Goal: Transaction & Acquisition: Purchase product/service

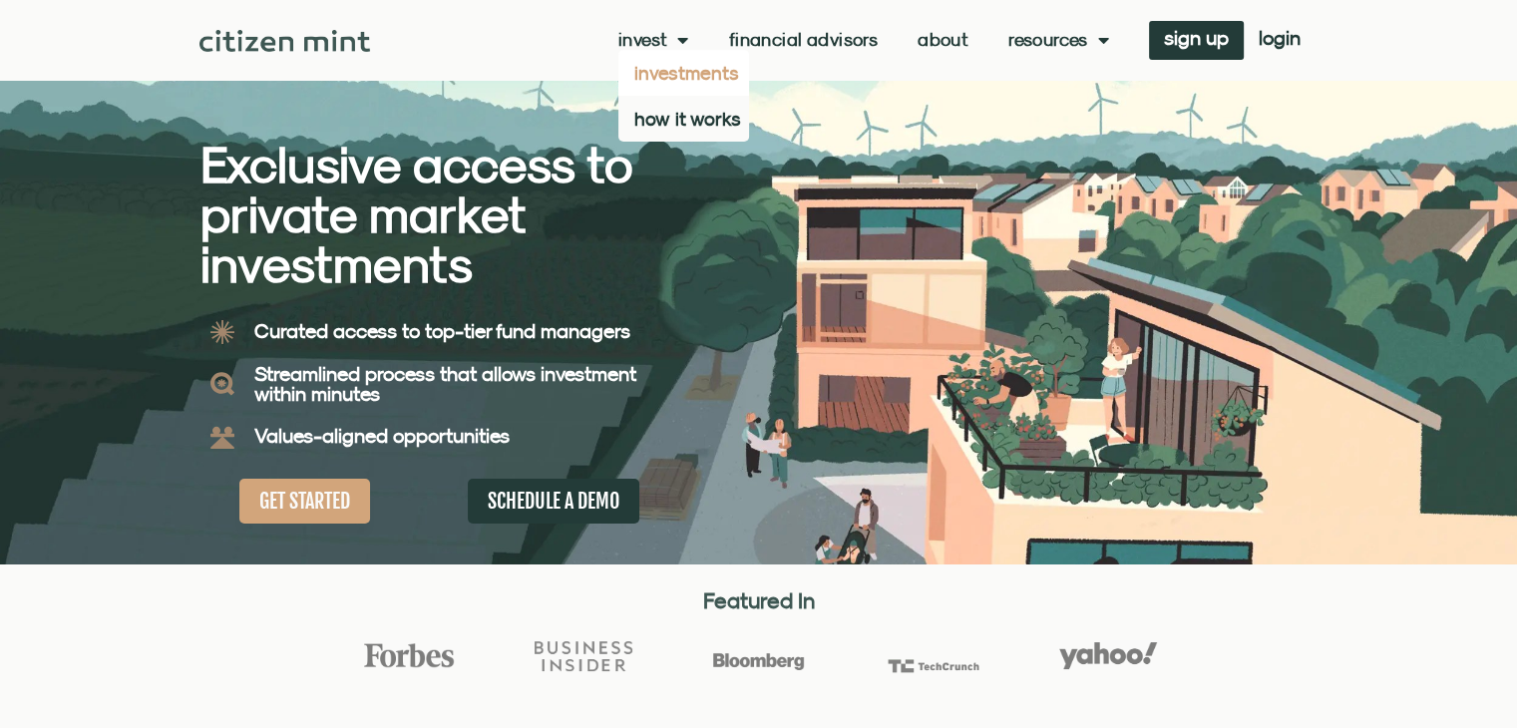
click at [684, 77] on link "investments" at bounding box center [683, 73] width 131 height 46
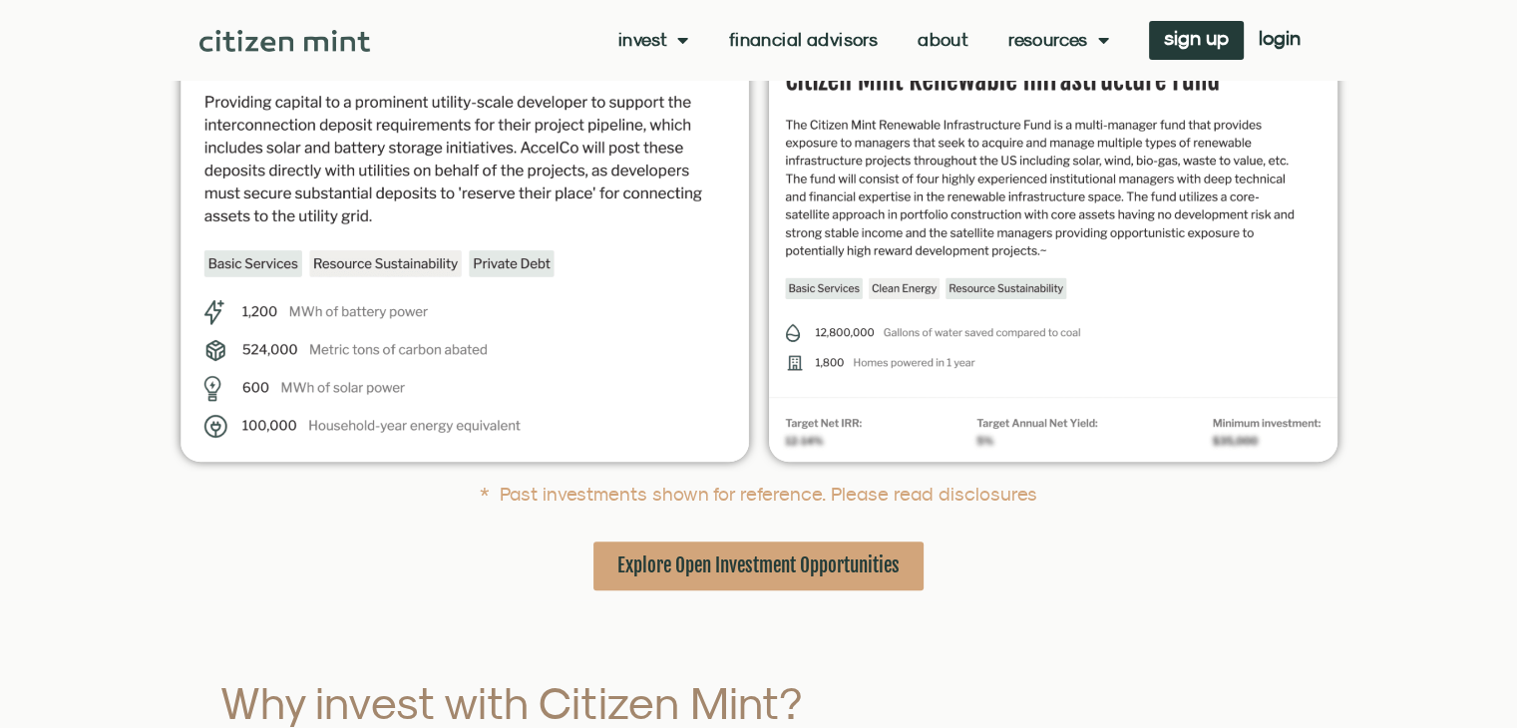
scroll to position [698, 0]
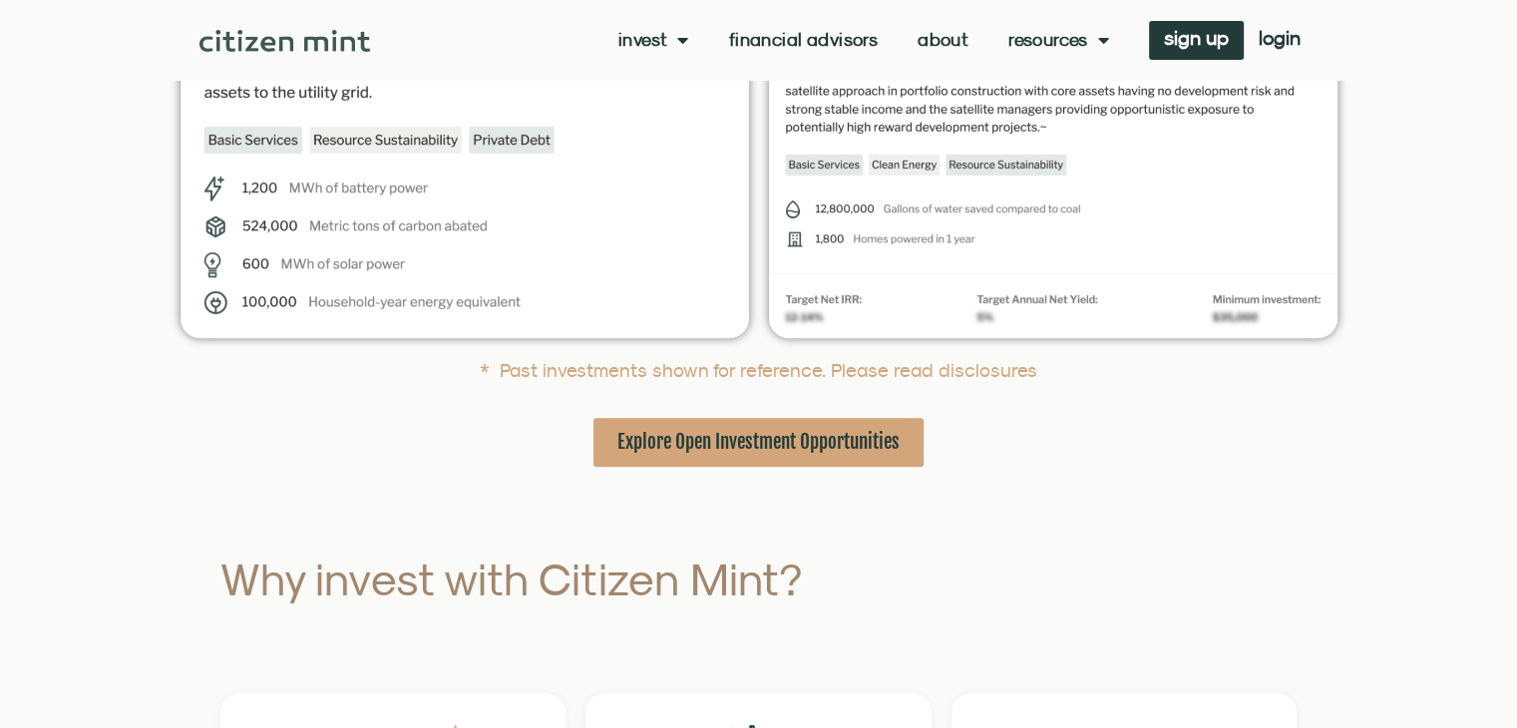
click at [866, 462] on link "Explore Open Investment Opportunities" at bounding box center [758, 442] width 330 height 49
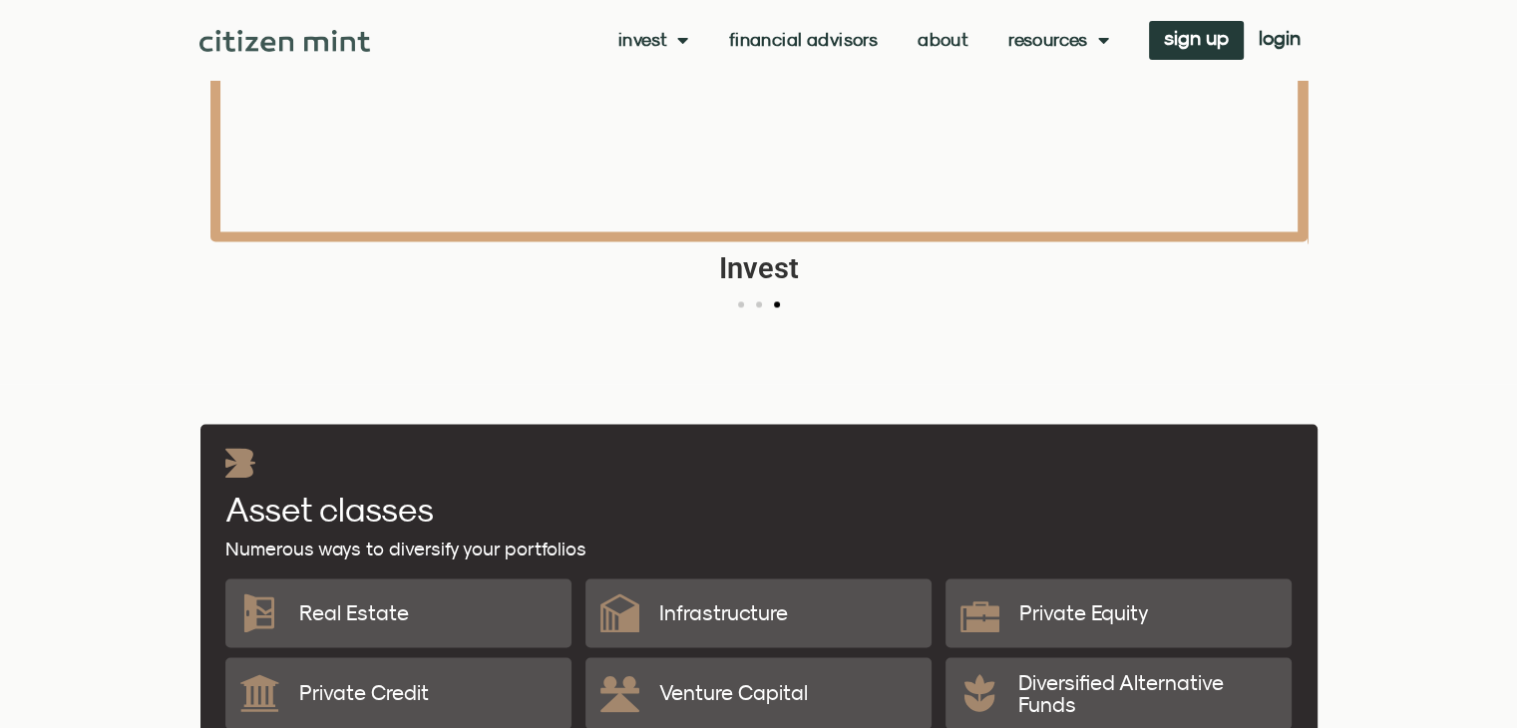
scroll to position [3291, 0]
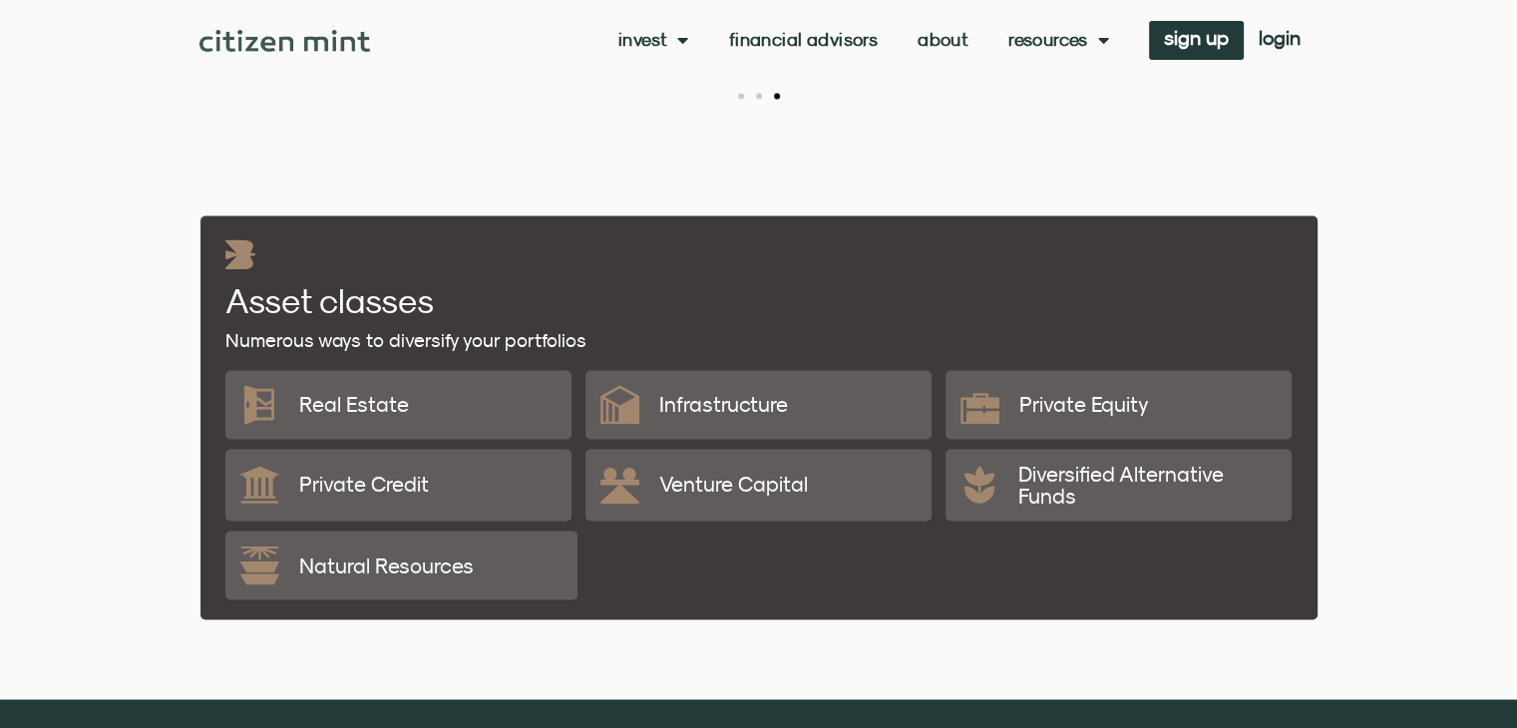
click at [361, 563] on p "Natural Resources" at bounding box center [386, 564] width 174 height 21
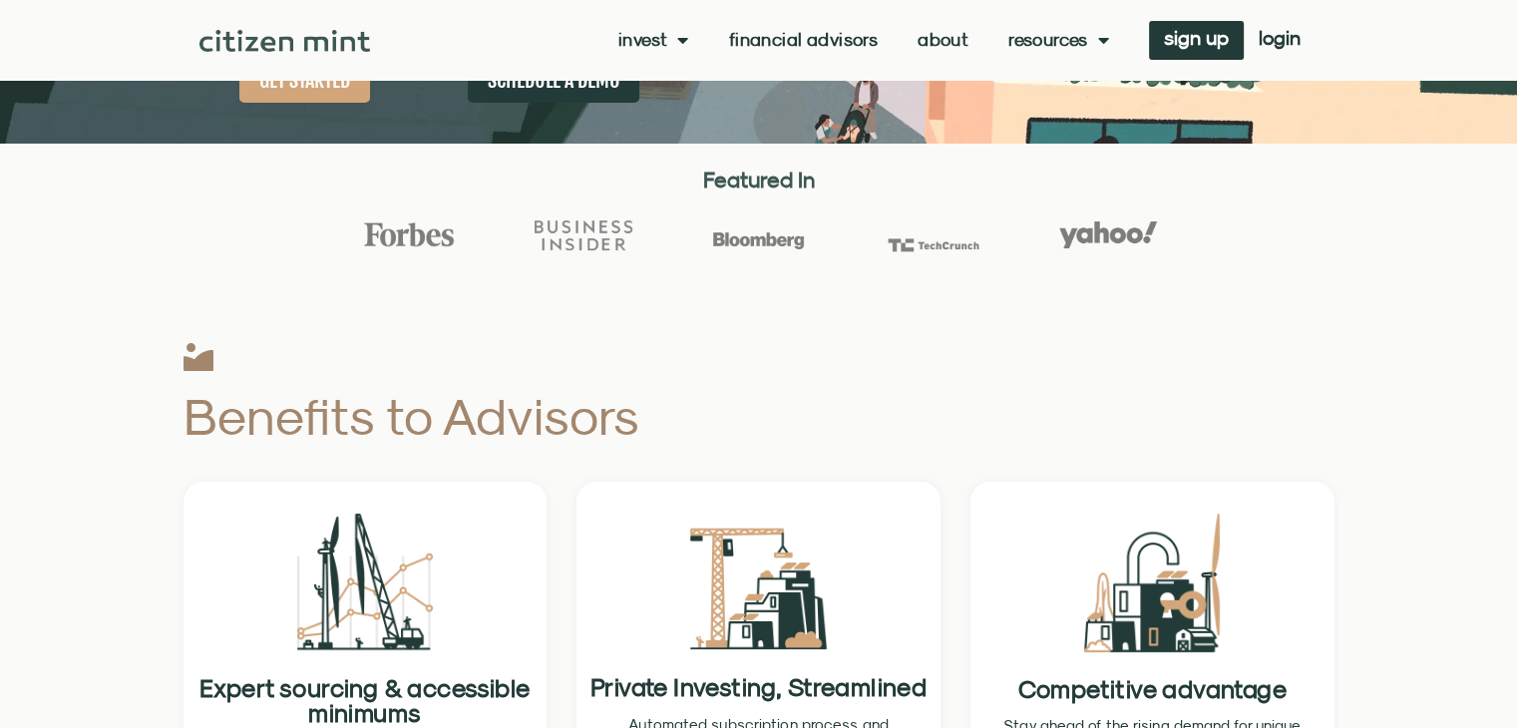
scroll to position [0, 0]
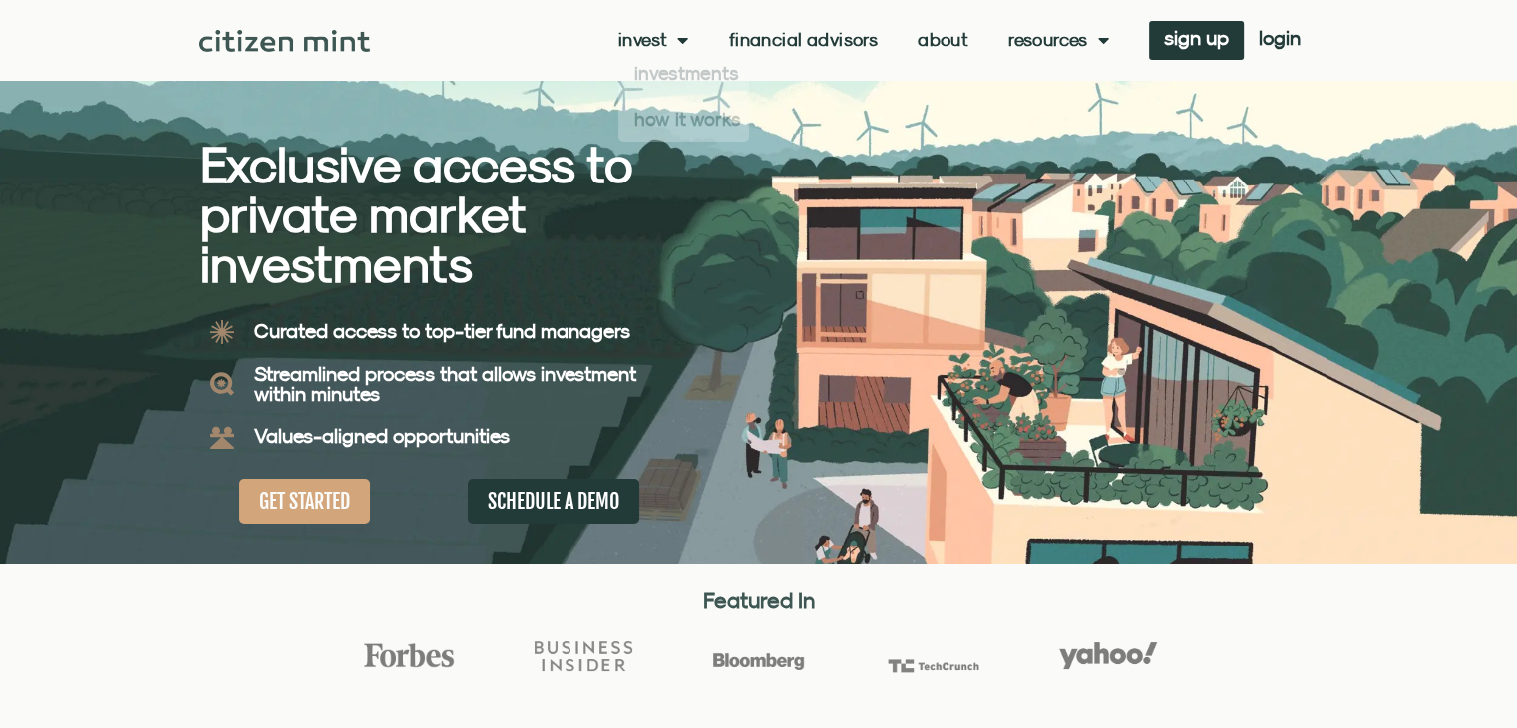
click at [793, 39] on link "Financial Advisors" at bounding box center [803, 40] width 149 height 20
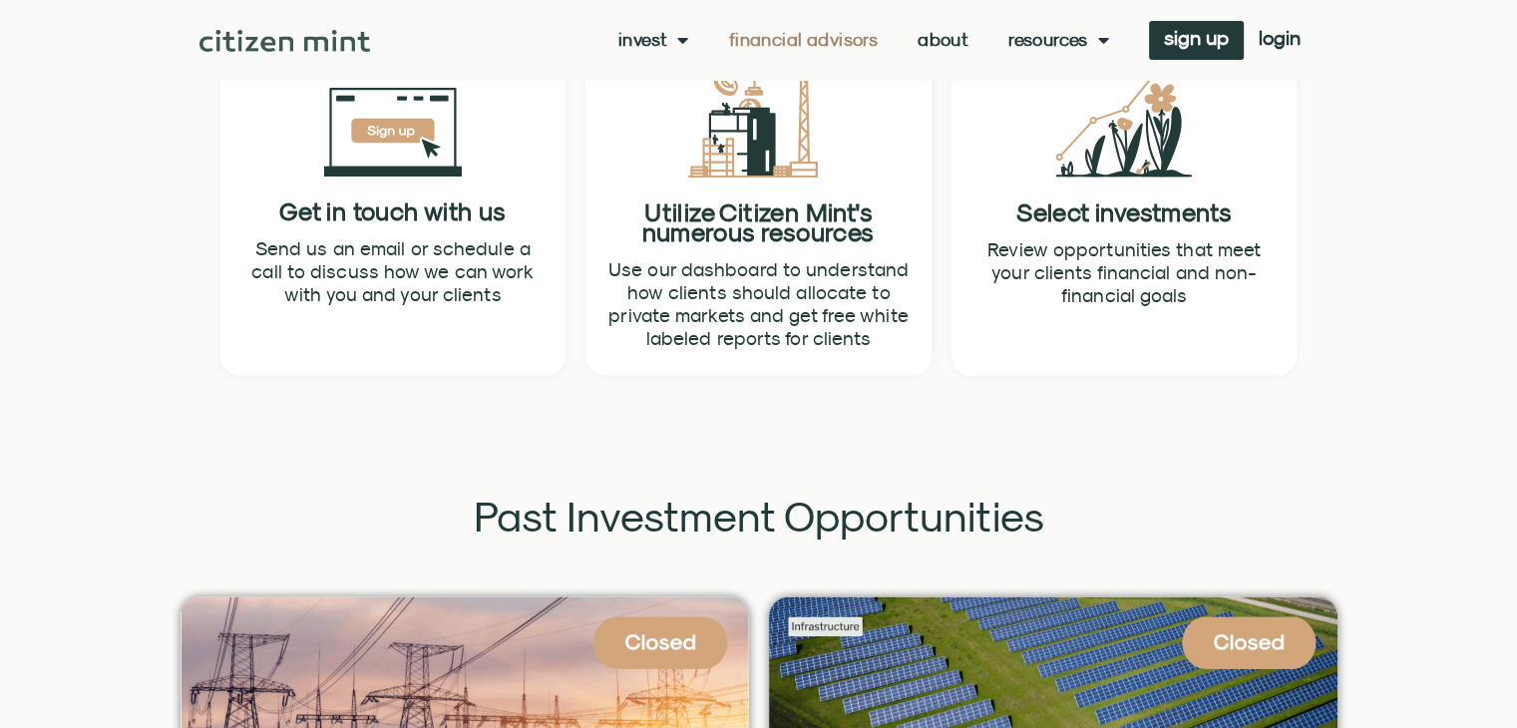
scroll to position [3590, 0]
